Goal: Task Accomplishment & Management: Manage account settings

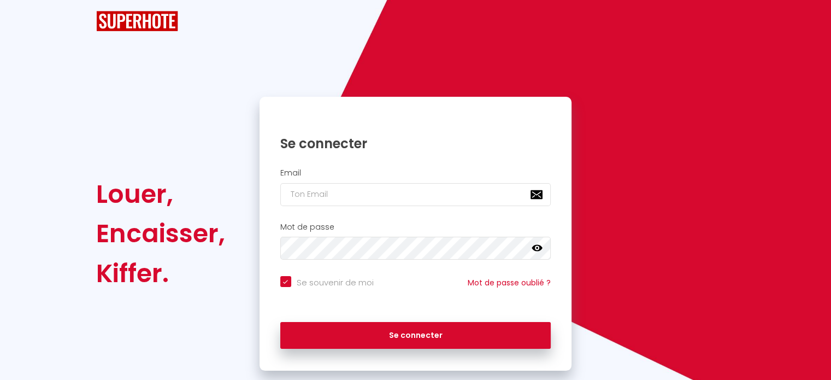
checkbox input "true"
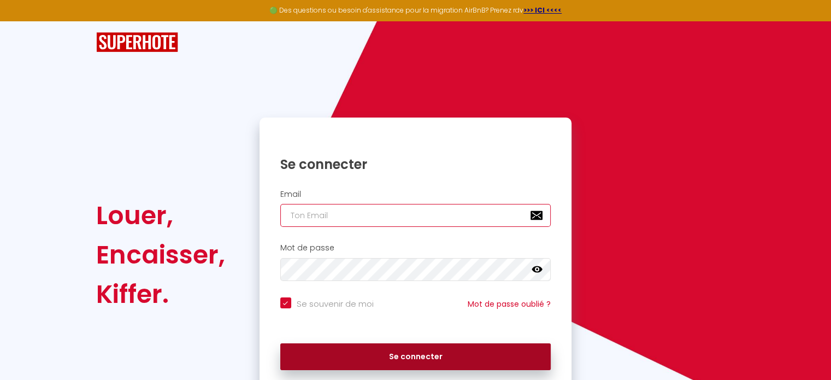
type input "[EMAIL_ADDRESS][DOMAIN_NAME]"
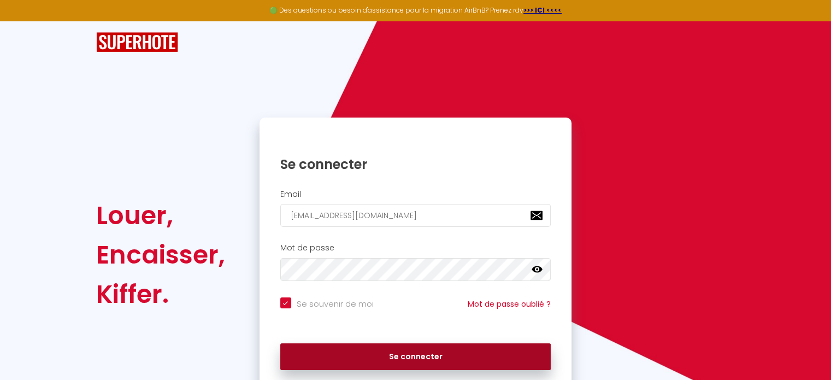
click at [396, 358] on button "Se connecter" at bounding box center [415, 356] width 271 height 27
checkbox input "true"
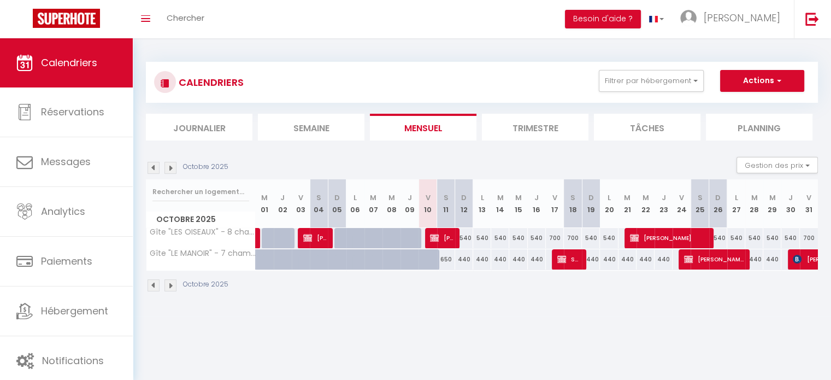
click at [169, 286] on img at bounding box center [171, 285] width 12 height 12
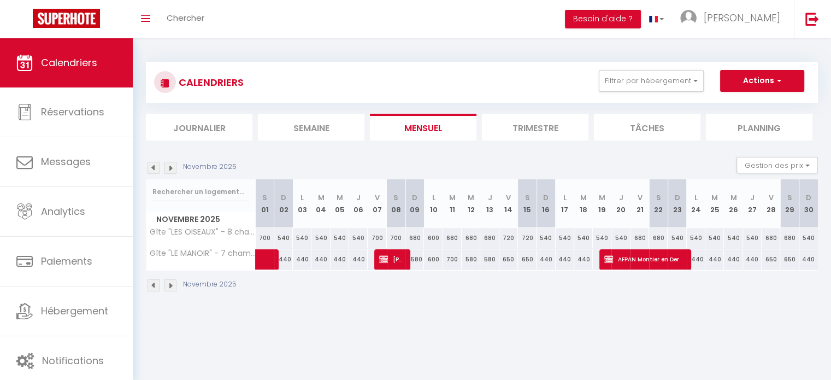
click at [169, 286] on img at bounding box center [171, 285] width 12 height 12
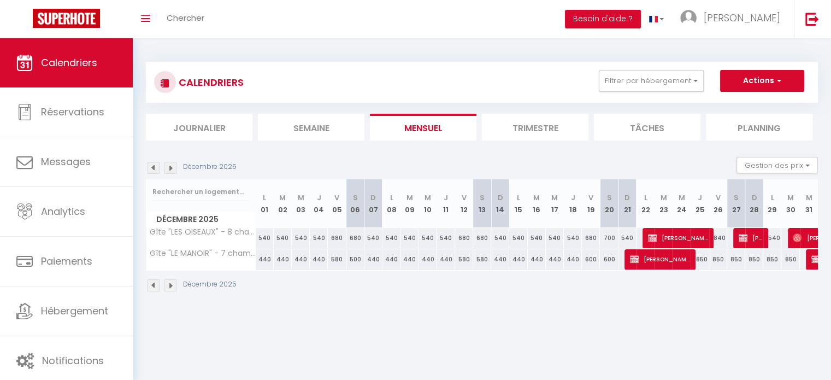
click at [151, 285] on img at bounding box center [154, 285] width 12 height 12
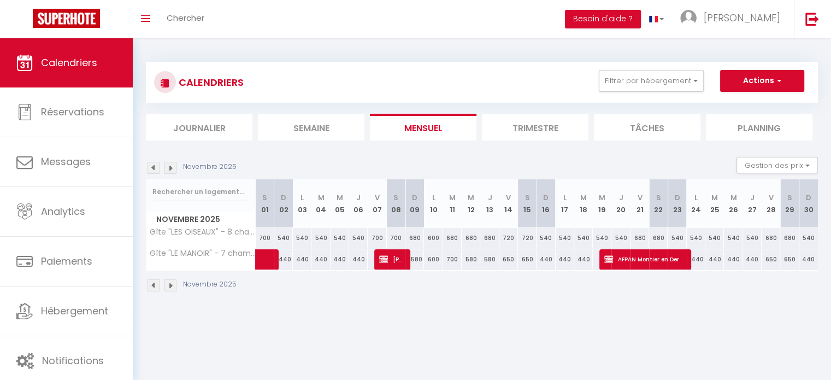
click at [151, 285] on img at bounding box center [154, 285] width 12 height 12
